Goal: Check status: Check status

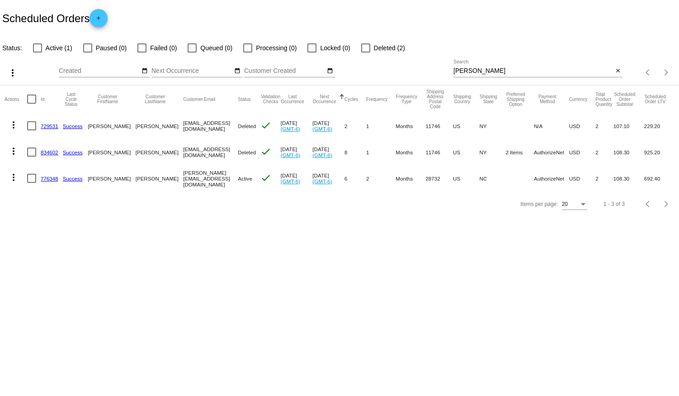
click at [38, 49] on div at bounding box center [37, 47] width 9 height 9
click at [38, 52] on input "Active (1)" at bounding box center [37, 52] width 0 height 0
checkbox input "true"
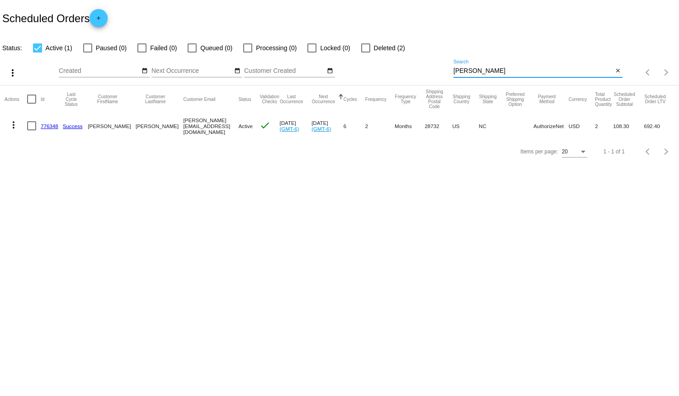
drag, startPoint x: 480, startPoint y: 72, endPoint x: 358, endPoint y: 71, distance: 122.6
click at [362, 74] on div "more_vert Aug Jan Feb Mar [DATE]" at bounding box center [339, 69] width 679 height 32
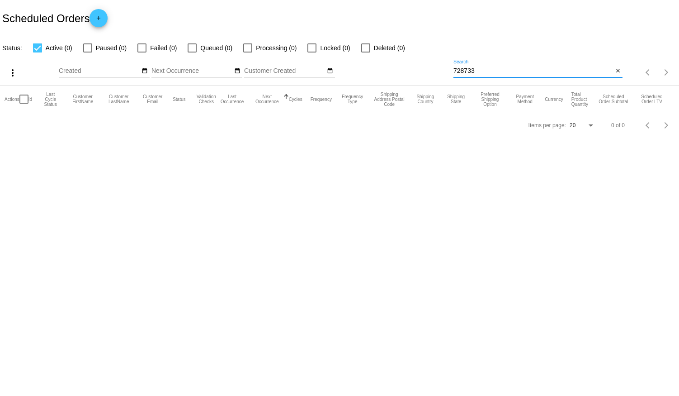
type input "728733"
click at [90, 48] on div at bounding box center [87, 47] width 9 height 9
click at [88, 52] on input "Paused (0)" at bounding box center [87, 52] width 0 height 0
checkbox input "true"
click at [36, 48] on app-dashboard-scheduled-orders "Scheduled Orders add Status: Active (0) Paused (0) Failed (0) Queued (0) Proces…" at bounding box center [339, 69] width 679 height 138
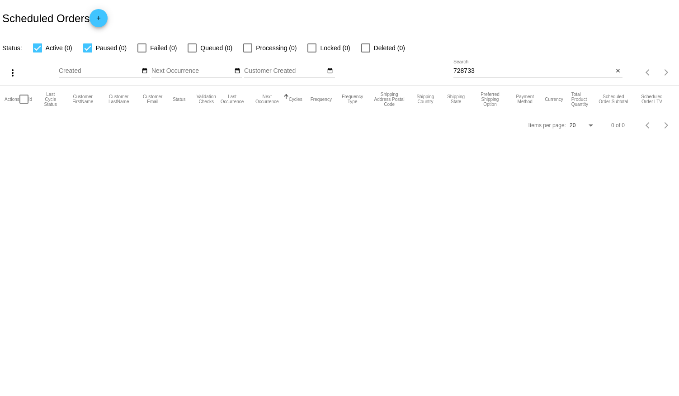
click at [37, 45] on div at bounding box center [37, 47] width 9 height 9
click at [37, 52] on input "Active (0)" at bounding box center [37, 52] width 0 height 0
checkbox input "false"
click at [145, 48] on div at bounding box center [142, 47] width 9 height 9
click at [142, 52] on input "Failed (0)" at bounding box center [142, 52] width 0 height 0
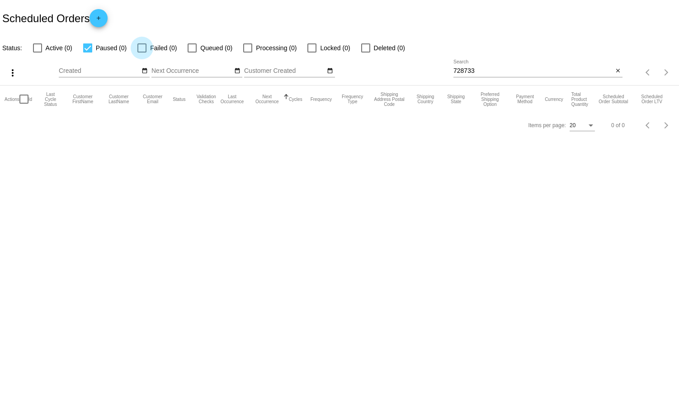
checkbox input "true"
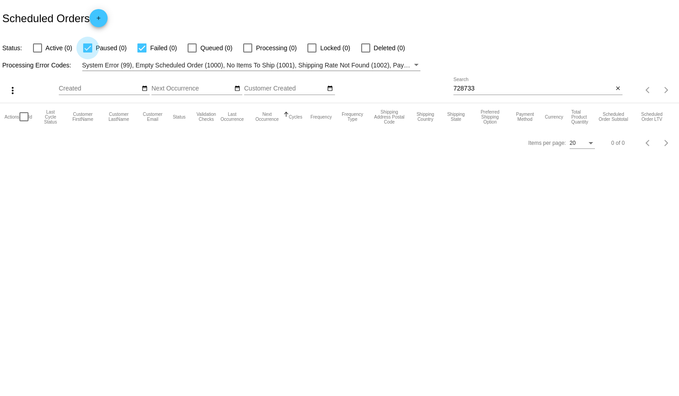
click at [89, 49] on div at bounding box center [87, 47] width 9 height 9
click at [88, 52] on input "Paused (0)" at bounding box center [87, 52] width 0 height 0
checkbox input "false"
click at [141, 46] on div at bounding box center [142, 47] width 9 height 9
click at [142, 52] on input "Failed (0)" at bounding box center [142, 52] width 0 height 0
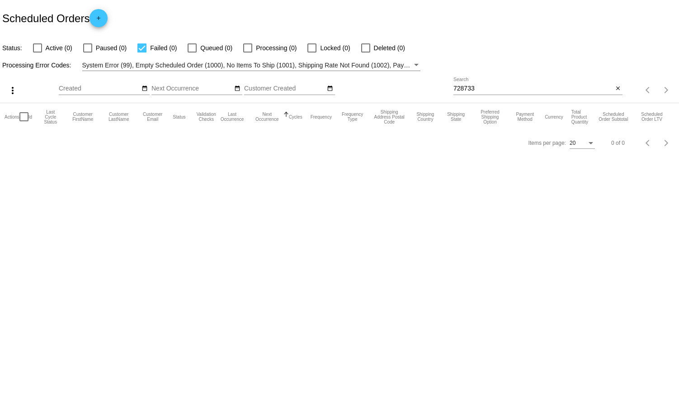
checkbox input "false"
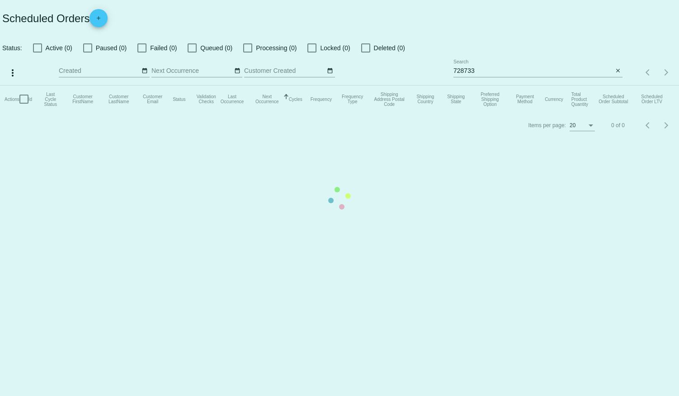
click at [493, 85] on mat-table "Actions Id Last Cycle Status Customer FirstName Customer LastName Customer Emai…" at bounding box center [339, 98] width 679 height 27
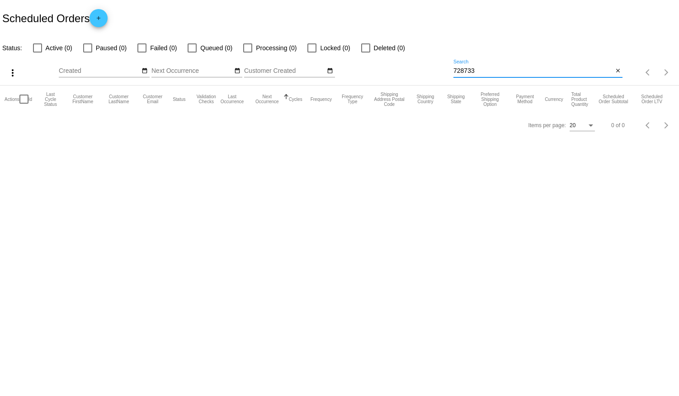
drag, startPoint x: 483, startPoint y: 71, endPoint x: 388, endPoint y: 69, distance: 95.0
click at [389, 68] on div "more_vert Aug Jan Feb Mar [DATE]" at bounding box center [339, 69] width 679 height 32
type input "728733"
click at [141, 47] on div at bounding box center [142, 47] width 9 height 9
click at [142, 52] on input "Failed (0)" at bounding box center [142, 52] width 0 height 0
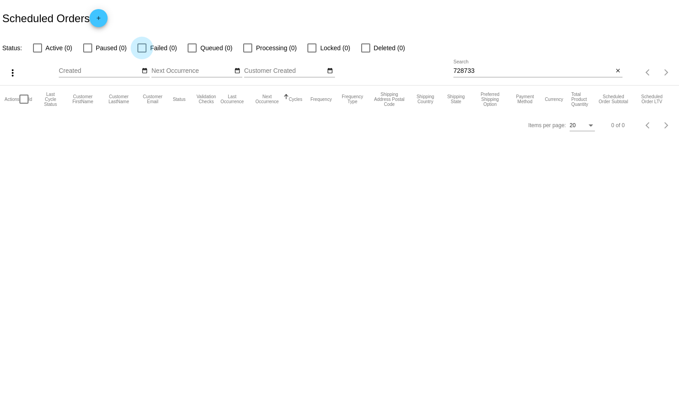
checkbox input "true"
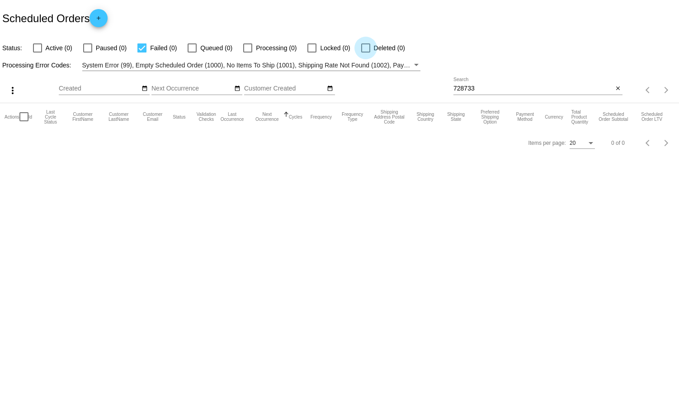
click at [363, 48] on div at bounding box center [365, 47] width 9 height 9
click at [365, 52] on input "Deleted (0)" at bounding box center [365, 52] width 0 height 0
checkbox input "true"
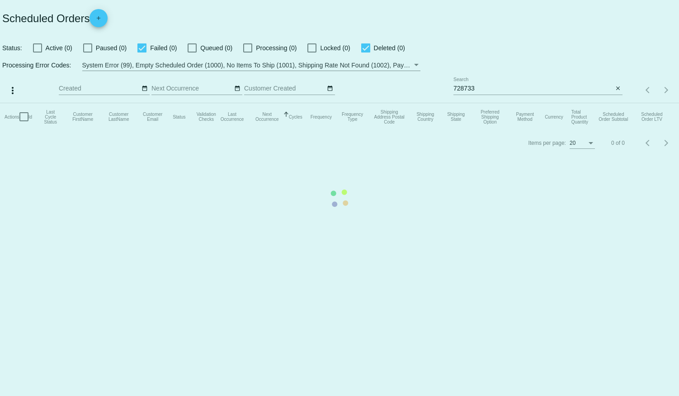
click at [140, 103] on mat-table "Actions Id Last Cycle Status Customer FirstName Customer LastName Customer Emai…" at bounding box center [339, 116] width 679 height 27
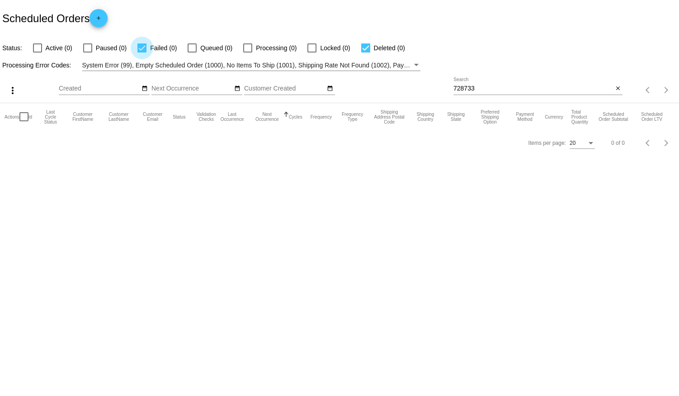
click at [142, 47] on div at bounding box center [142, 47] width 9 height 9
click at [142, 52] on input "Failed (0)" at bounding box center [142, 52] width 0 height 0
checkbox input "false"
